Goal: Transaction & Acquisition: Book appointment/travel/reservation

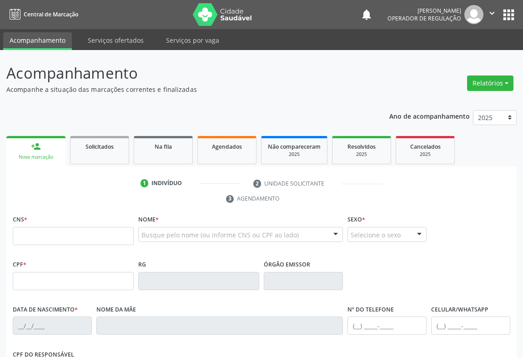
click at [55, 232] on input "text" at bounding box center [73, 236] width 121 height 18
type input "706 4096 5485 9688"
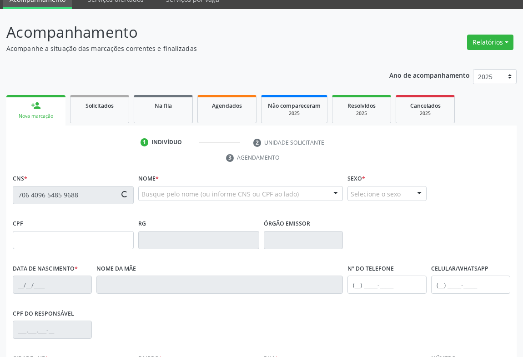
scroll to position [151, 0]
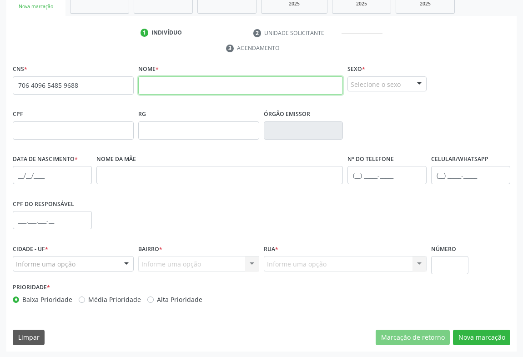
click at [245, 85] on input "text" at bounding box center [240, 85] width 205 height 18
type input "[PERSON_NAME] DA SIVA"
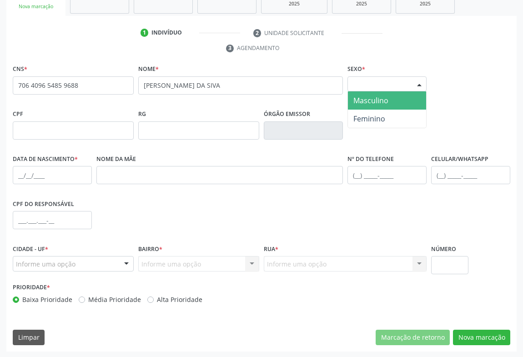
click at [367, 86] on div "Selecione o sexo" at bounding box center [387, 83] width 79 height 15
click at [372, 104] on span "Masculino" at bounding box center [387, 100] width 78 height 18
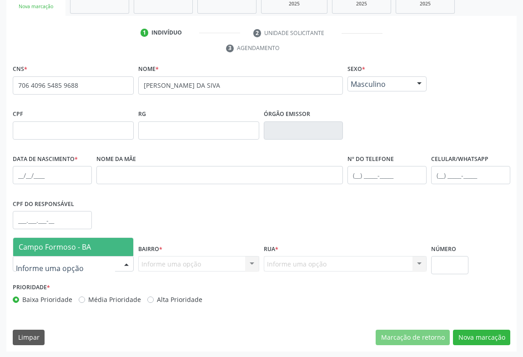
click at [80, 243] on span "Campo Formoso - BA" at bounding box center [55, 247] width 72 height 10
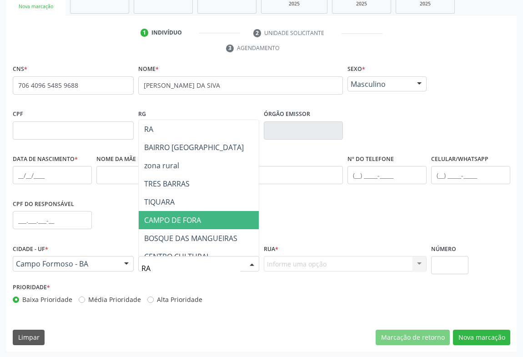
type input "RAU"
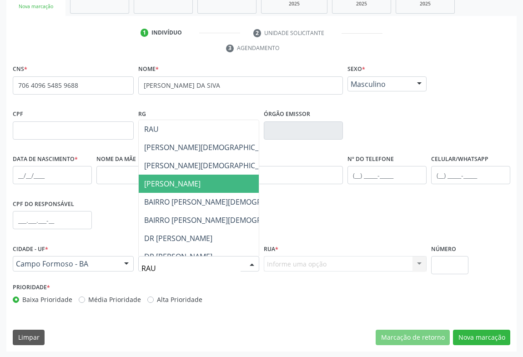
click at [201, 179] on span "[PERSON_NAME]" at bounding box center [172, 184] width 56 height 10
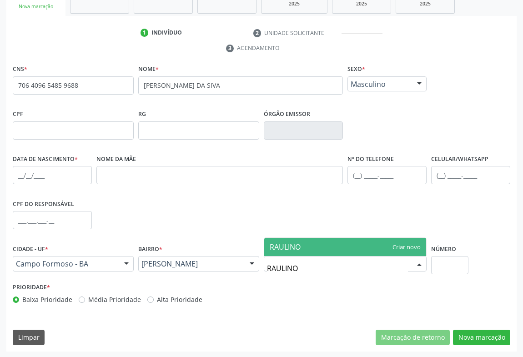
type input "RAULINO"
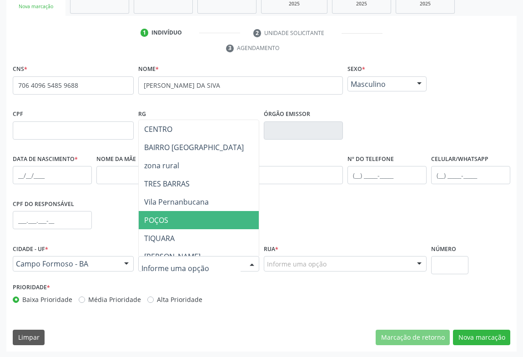
click at [252, 263] on div at bounding box center [252, 264] width 14 height 15
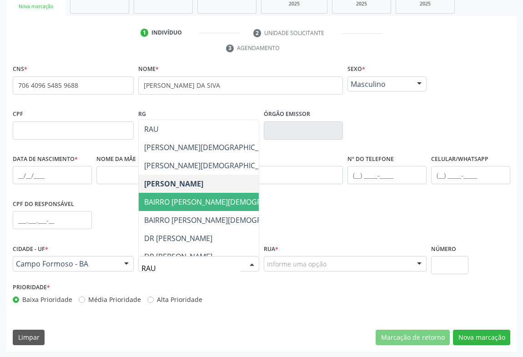
type input "[PERSON_NAME]"
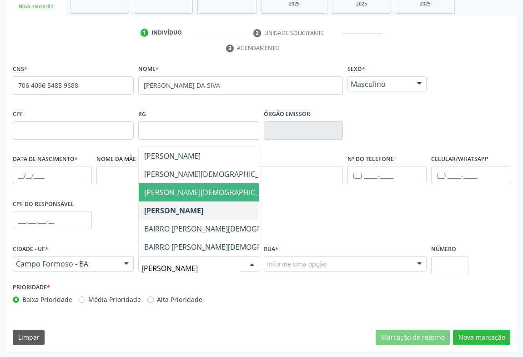
click at [208, 185] on span "[PERSON_NAME][DEMOGRAPHIC_DATA]" at bounding box center [225, 192] width 173 height 18
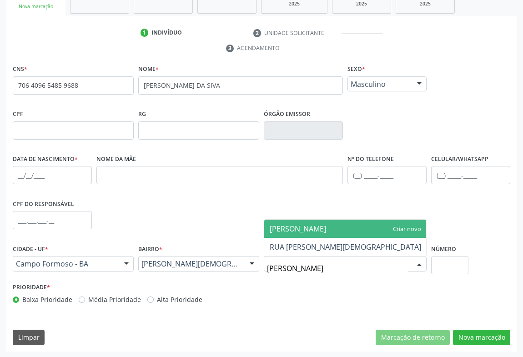
type input "RAULINO SA"
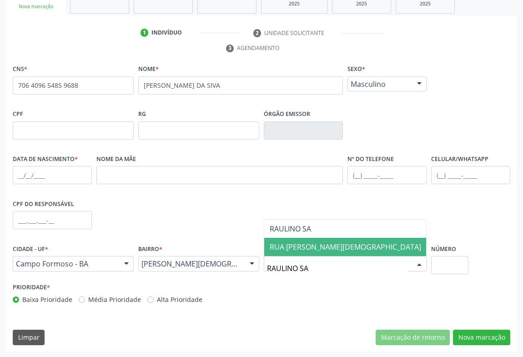
click at [310, 244] on span "RUA [PERSON_NAME][DEMOGRAPHIC_DATA]" at bounding box center [346, 247] width 152 height 10
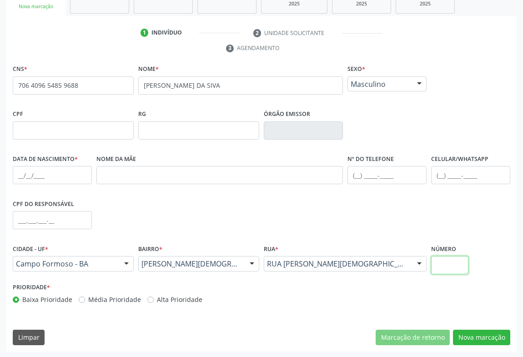
click at [459, 266] on input "text" at bounding box center [449, 265] width 37 height 18
type input "22"
click at [370, 173] on input "text" at bounding box center [387, 175] width 79 height 18
type input "("
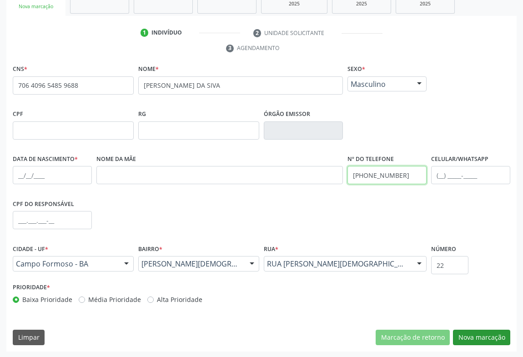
type input "[PHONE_NUMBER]"
click at [469, 336] on button "Nova marcação" at bounding box center [481, 337] width 57 height 15
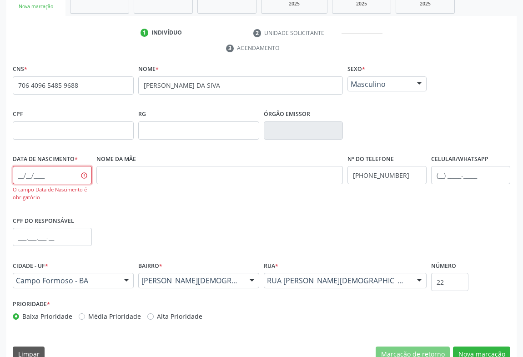
click at [76, 177] on input "text" at bounding box center [52, 175] width 79 height 18
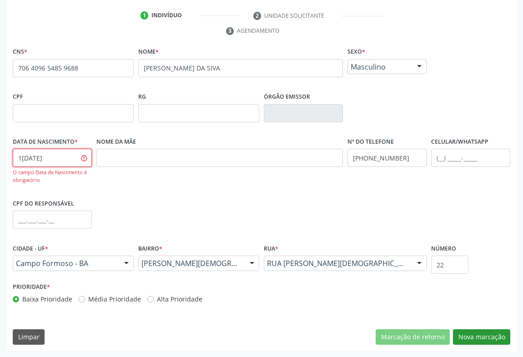
type input "1[DATE]"
click at [495, 342] on button "Nova marcação" at bounding box center [481, 336] width 57 height 15
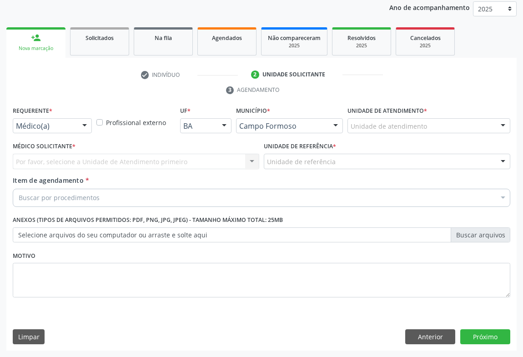
scroll to position [108, 0]
click at [44, 116] on label "Requerente *" at bounding box center [33, 112] width 40 height 14
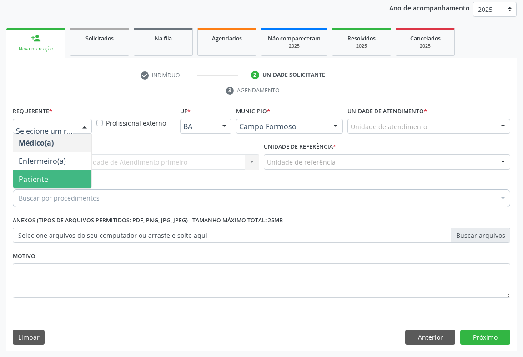
click at [39, 174] on span "Paciente" at bounding box center [34, 179] width 30 height 10
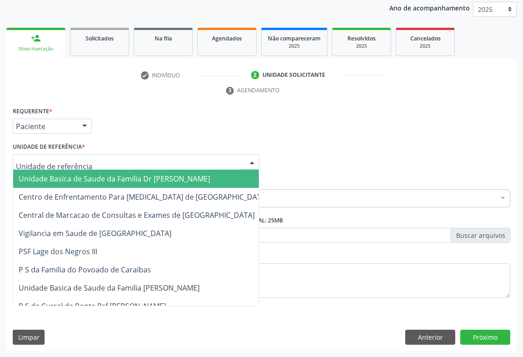
drag, startPoint x: 62, startPoint y: 164, endPoint x: 56, endPoint y: 210, distance: 46.8
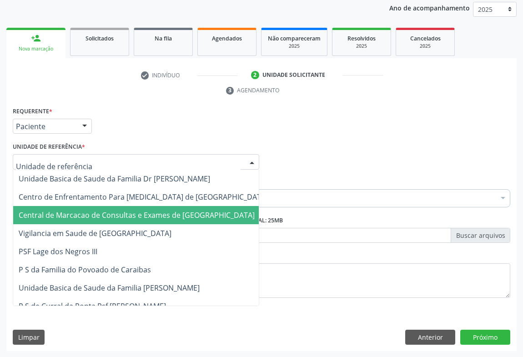
click at [56, 218] on span "Central de Marcacao de Consultas e Exames de [GEOGRAPHIC_DATA]" at bounding box center [137, 215] width 236 height 10
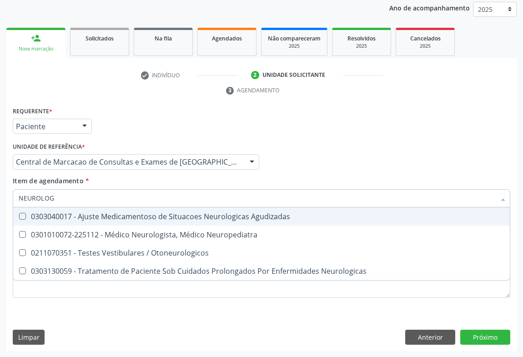
type input "NEUROLOGI"
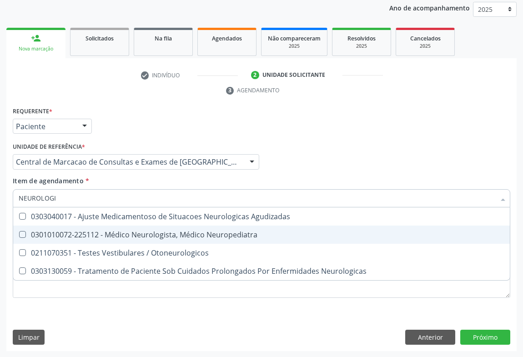
click at [176, 240] on span "0301010072-225112 - Médico Neurologista, Médico Neuropediatra" at bounding box center [261, 235] width 497 height 18
checkbox Neuropediatra "true"
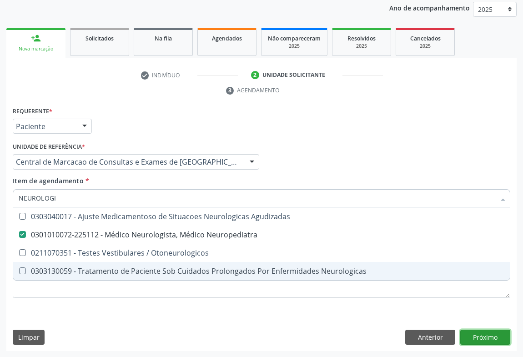
click at [466, 334] on div "Requerente * Paciente Médico(a) Enfermeiro(a) Paciente Nenhum resultado encontr…" at bounding box center [261, 228] width 510 height 247
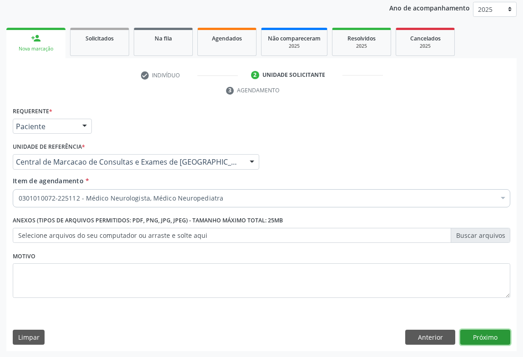
click at [492, 333] on button "Próximo" at bounding box center [485, 337] width 50 height 15
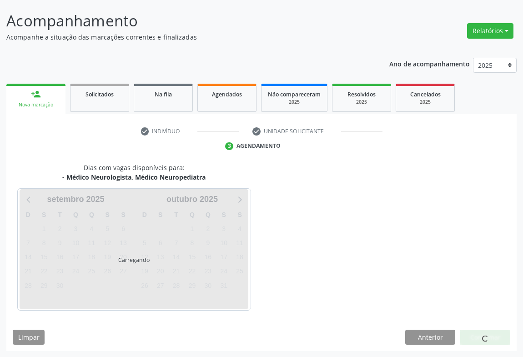
scroll to position [79, 0]
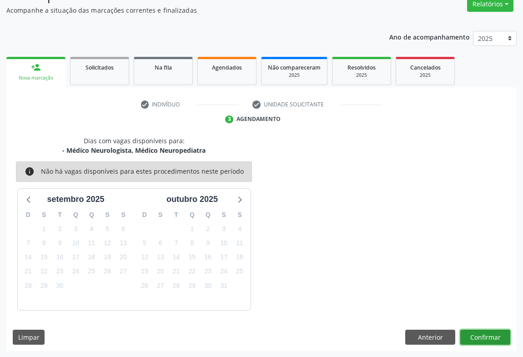
click at [492, 333] on button "Confirmar" at bounding box center [485, 337] width 50 height 15
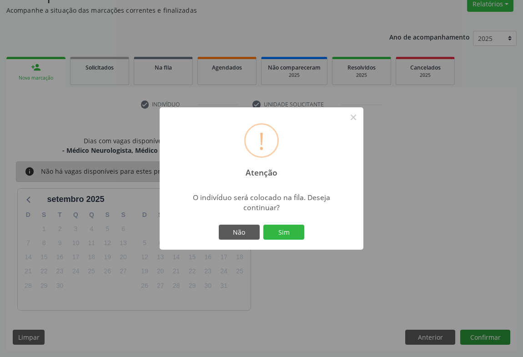
click at [263, 225] on button "Sim" at bounding box center [283, 232] width 41 height 15
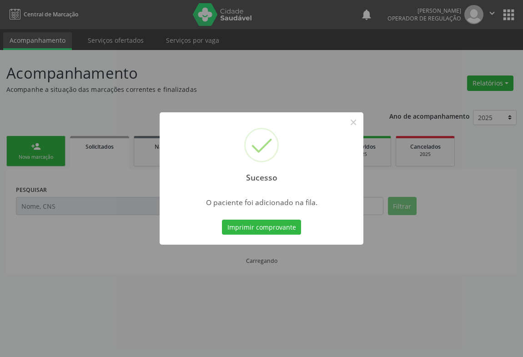
scroll to position [0, 0]
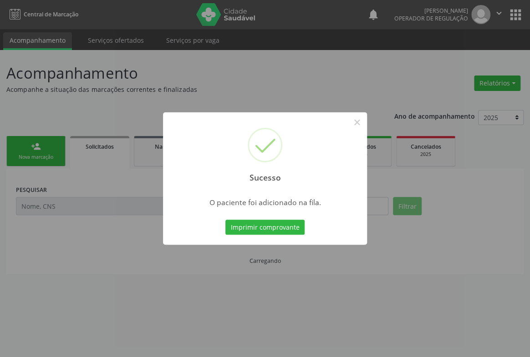
click at [225, 220] on button "Imprimir comprovante" at bounding box center [264, 227] width 79 height 15
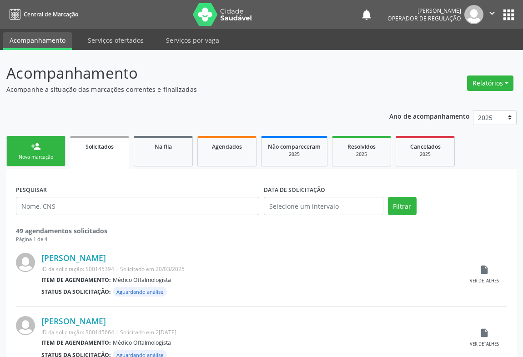
click at [59, 146] on link "person_add Nova marcação" at bounding box center [35, 151] width 59 height 30
click at [59, 147] on link "person_add Nova marcação" at bounding box center [35, 151] width 59 height 30
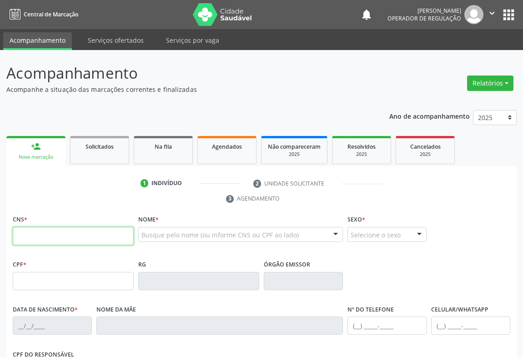
click at [66, 235] on input "text" at bounding box center [73, 236] width 121 height 18
type input "708 7041 7079 1693"
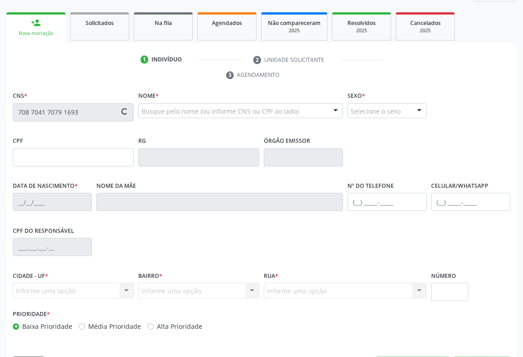
type input "1425278906"
type input "07[DATE]"
type input "[PHONE_NUMBER]"
type input "048.797.365-89"
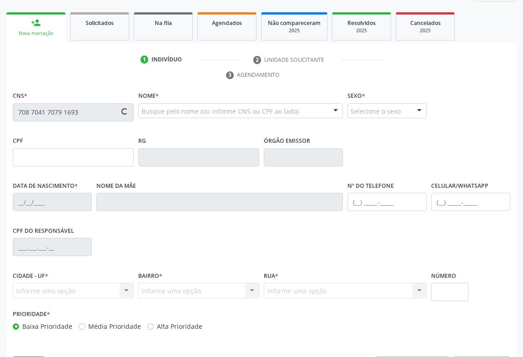
type input "S/N"
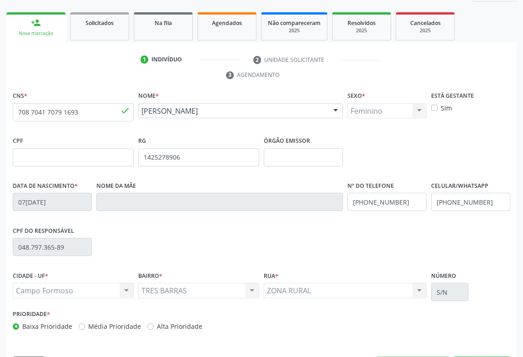
scroll to position [151, 0]
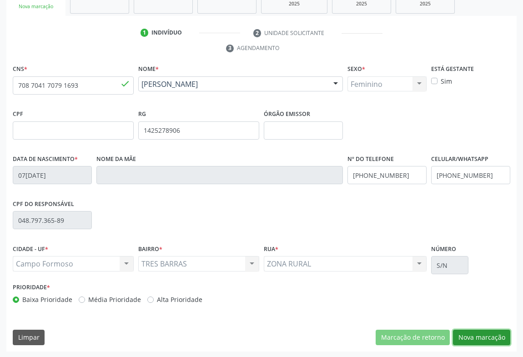
drag, startPoint x: 478, startPoint y: 338, endPoint x: 321, endPoint y: 267, distance: 171.9
click at [477, 337] on button "Nova marcação" at bounding box center [481, 337] width 57 height 15
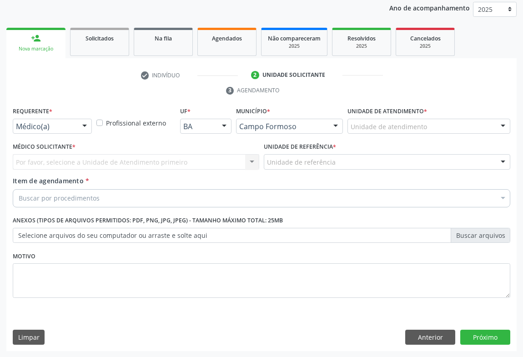
drag, startPoint x: 65, startPoint y: 125, endPoint x: 54, endPoint y: 161, distance: 37.9
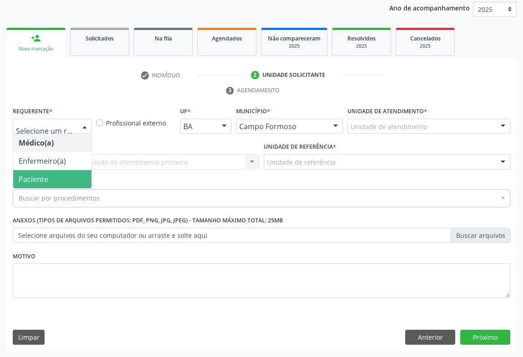
click at [46, 190] on div "Buscar por procedimentos" at bounding box center [262, 198] width 498 height 18
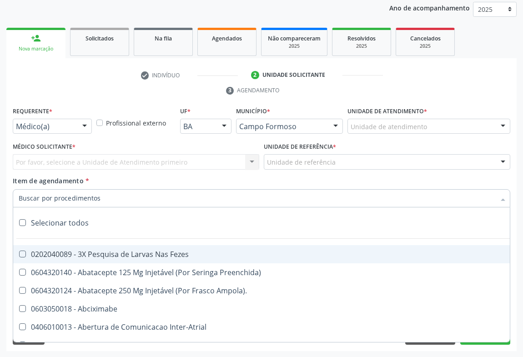
click at [102, 162] on div "Por favor, selecione a Unidade de Atendimento primeiro Nenhum resultado encontr…" at bounding box center [136, 161] width 247 height 15
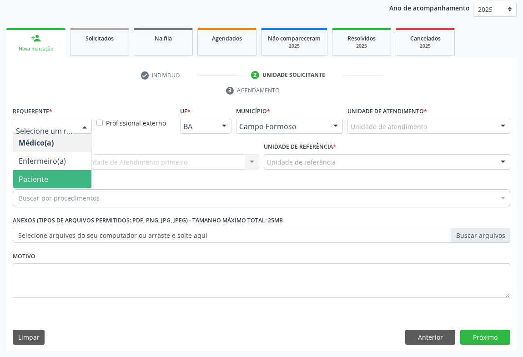
click at [69, 177] on span "Paciente" at bounding box center [52, 179] width 78 height 18
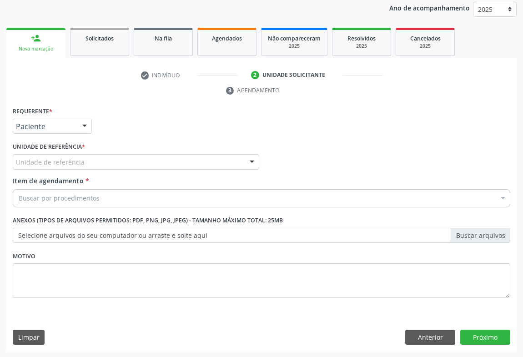
click at [91, 165] on div "Unidade de referência" at bounding box center [136, 161] width 247 height 15
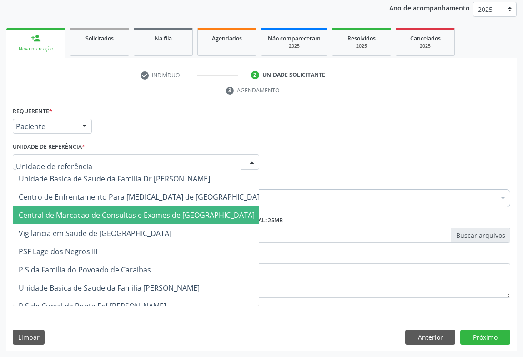
click at [94, 208] on span "Central de Marcacao de Consultas e Exames de [GEOGRAPHIC_DATA]" at bounding box center [143, 215] width 260 height 18
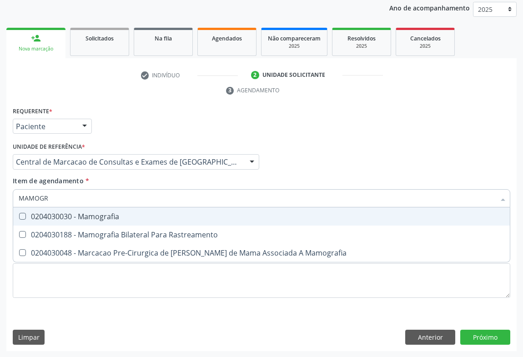
type input "MAMOGRA"
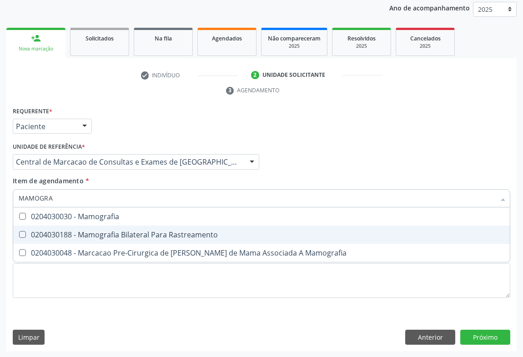
click at [91, 232] on div "0204030188 - Mamografia Bilateral Para Rastreamento" at bounding box center [262, 234] width 486 height 7
checkbox Rastreamento "true"
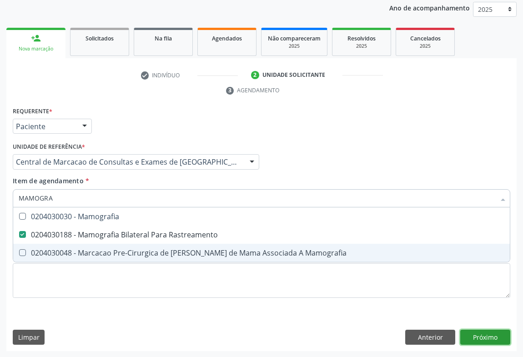
click at [466, 335] on div "Requerente * Paciente Médico(a) Enfermeiro(a) Paciente Nenhum resultado encontr…" at bounding box center [261, 228] width 510 height 247
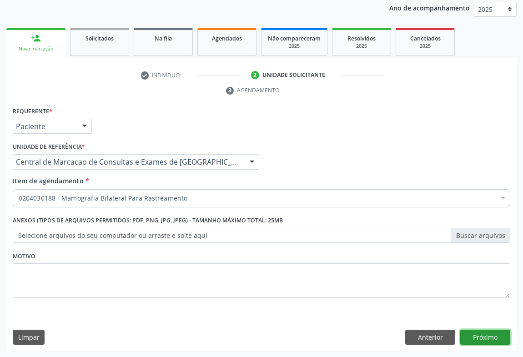
click at [485, 334] on button "Próximo" at bounding box center [485, 337] width 50 height 15
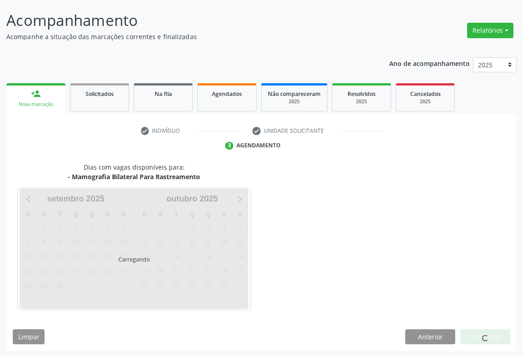
scroll to position [52, 0]
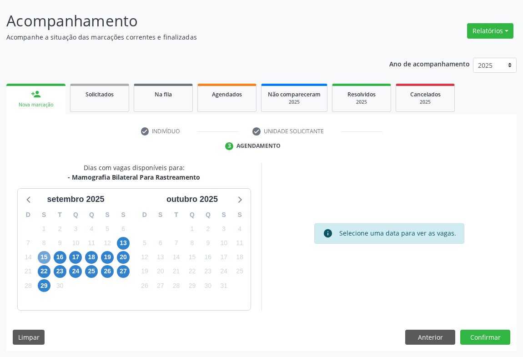
click at [43, 257] on span "15" at bounding box center [44, 257] width 13 height 13
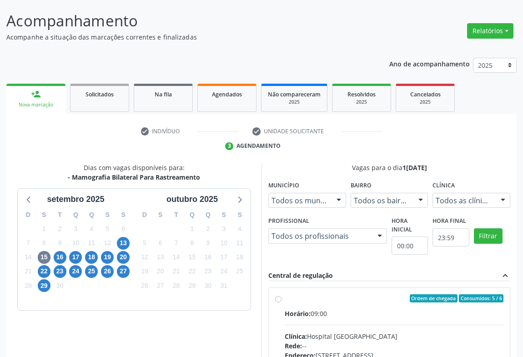
click at [373, 304] on label "Ordem de chegada Consumidos: 5 / 6 Horário: 09:00 Clínica: Hospital [GEOGRAPHIC…" at bounding box center [394, 364] width 219 height 140
click at [282, 303] on input "Ordem de chegada Consumidos: 5 / 6 Horário: 09:00 Clínica: Hospital [GEOGRAPHIC…" at bounding box center [278, 298] width 6 height 8
radio input "true"
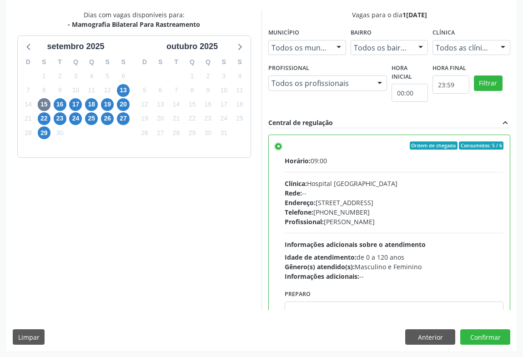
scroll to position [41, 0]
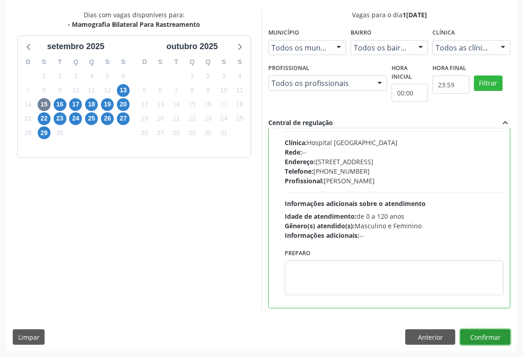
click at [486, 337] on button "Confirmar" at bounding box center [485, 336] width 50 height 15
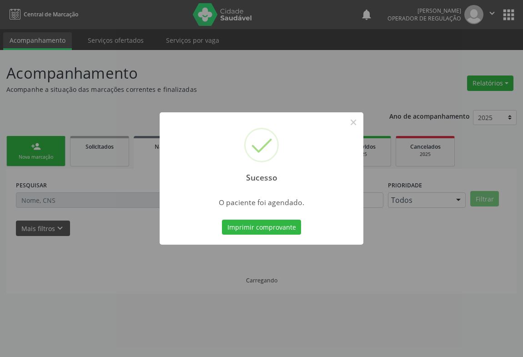
scroll to position [0, 0]
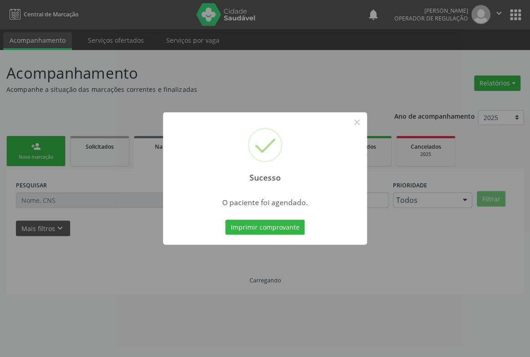
click at [225, 220] on button "Imprimir comprovante" at bounding box center [264, 227] width 79 height 15
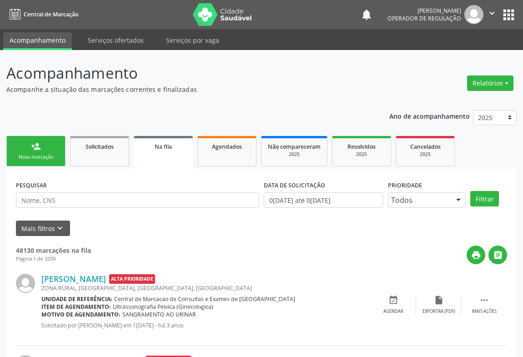
click at [486, 13] on button "" at bounding box center [492, 14] width 17 height 19
click at [453, 51] on link "Sair" at bounding box center [469, 55] width 63 height 13
